Goal: Check status: Check status

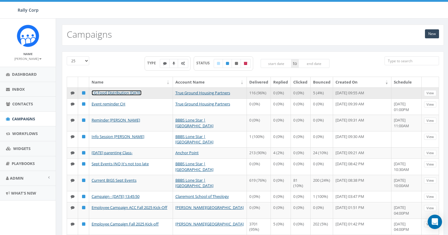
click at [141, 94] on link "CG Food Distribution [DATE]" at bounding box center [117, 92] width 50 height 5
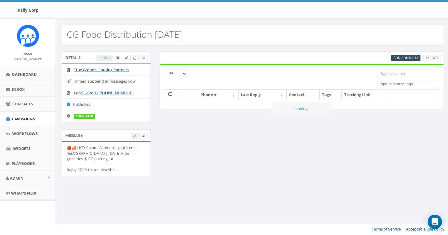
select select
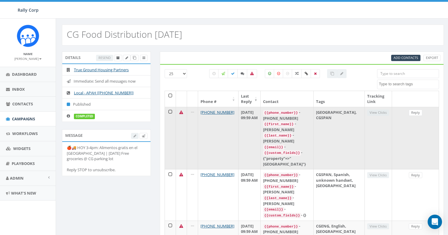
click at [170, 113] on td at bounding box center [170, 138] width 11 height 62
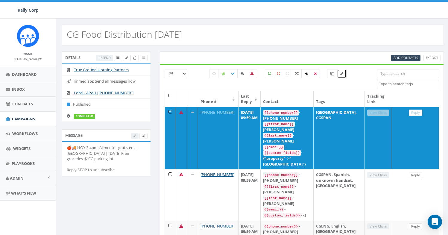
click at [345, 73] on link at bounding box center [342, 73] width 10 height 9
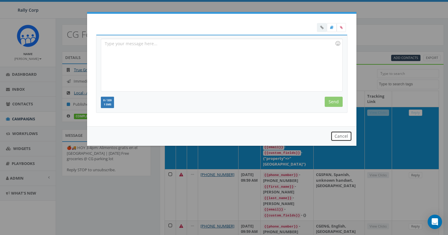
click at [345, 139] on button "Cancel" at bounding box center [340, 136] width 21 height 10
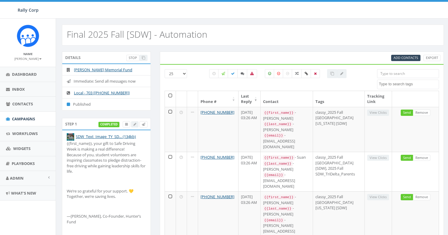
select select
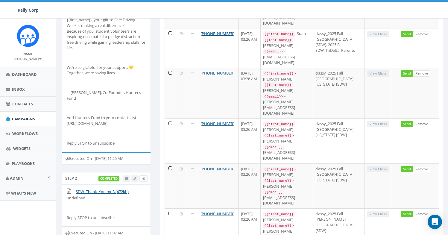
click at [139, 164] on div "Executed On - September 10, 2025 11:25 AM" at bounding box center [106, 158] width 89 height 13
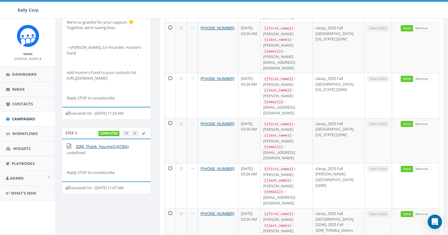
scroll to position [172, 0]
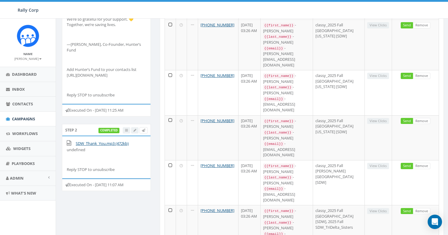
click at [125, 191] on div "Executed On - September 05, 2025 11:07 AM" at bounding box center [106, 184] width 89 height 13
drag, startPoint x: 133, startPoint y: 127, endPoint x: 137, endPoint y: 132, distance: 6.4
click at [137, 116] on div "Executed On - September 10, 2025 11:25 AM" at bounding box center [106, 110] width 89 height 13
drag, startPoint x: 134, startPoint y: 206, endPoint x: 137, endPoint y: 212, distance: 6.7
click at [137, 191] on div "Executed On - September 05, 2025 11:07 AM" at bounding box center [106, 184] width 89 height 13
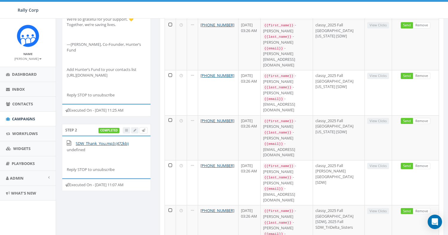
click at [141, 116] on div "Executed On - September 10, 2025 11:25 AM" at bounding box center [106, 110] width 89 height 13
drag, startPoint x: 134, startPoint y: 126, endPoint x: 140, endPoint y: 130, distance: 7.6
click at [140, 116] on div "Executed On - September 10, 2025 11:25 AM" at bounding box center [106, 110] width 89 height 13
drag, startPoint x: 134, startPoint y: 207, endPoint x: 135, endPoint y: 216, distance: 9.6
click at [135, 191] on div "Executed On - September 05, 2025 11:07 AM" at bounding box center [106, 184] width 89 height 13
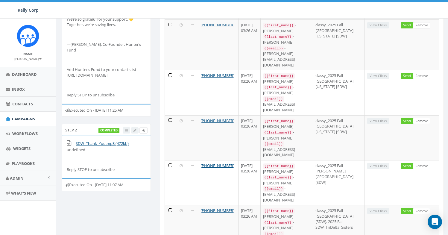
drag, startPoint x: 134, startPoint y: 126, endPoint x: 137, endPoint y: 130, distance: 5.3
click at [137, 116] on div "Executed On - September 10, 2025 11:25 AM" at bounding box center [106, 110] width 89 height 13
drag, startPoint x: 134, startPoint y: 207, endPoint x: 139, endPoint y: 214, distance: 8.1
click at [139, 191] on div "Executed On - September 05, 2025 11:07 AM" at bounding box center [106, 184] width 89 height 13
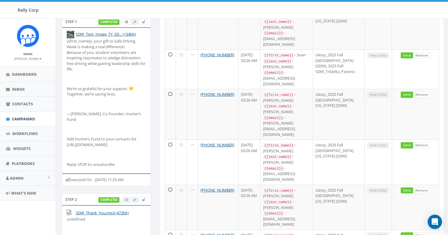
scroll to position [0, 0]
